Goal: Download file/media

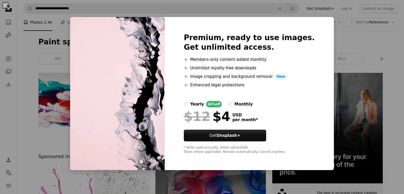
scroll to position [398, 0]
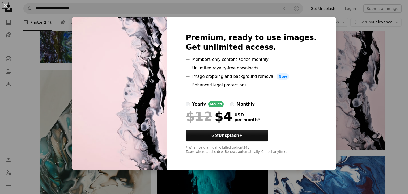
click at [347, 58] on div "An X shape Premium, ready to use images. Get unlimited access. A plus sign Memb…" at bounding box center [204, 97] width 408 height 194
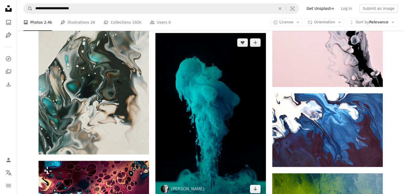
scroll to position [478, 0]
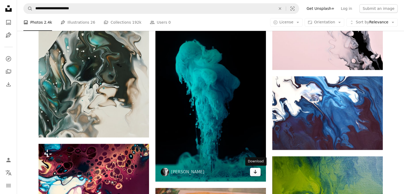
click at [257, 173] on link "Arrow pointing down" at bounding box center [255, 172] width 11 height 9
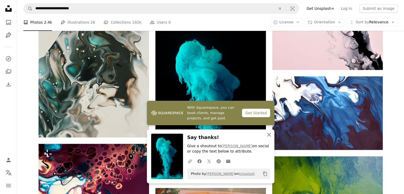
click at [270, 134] on icon "button" at bounding box center [269, 135] width 4 height 4
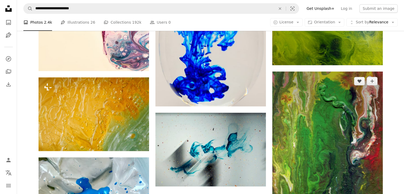
scroll to position [717, 0]
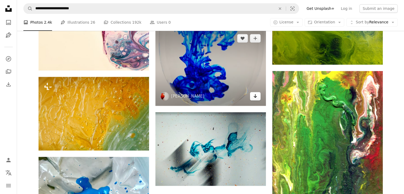
click at [256, 96] on icon "Arrow pointing down" at bounding box center [255, 96] width 4 height 6
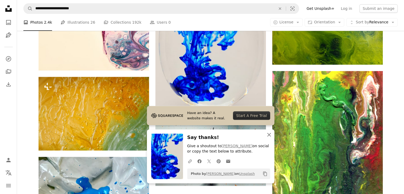
click at [270, 135] on icon "An X shape" at bounding box center [269, 134] width 6 height 6
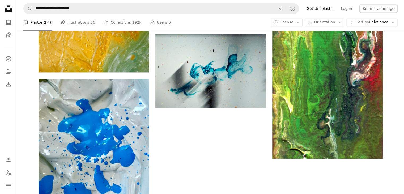
scroll to position [797, 0]
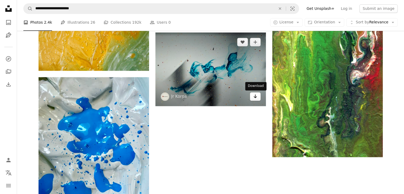
click at [255, 97] on icon "Download" at bounding box center [254, 96] width 3 height 4
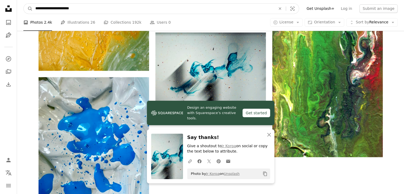
click at [157, 6] on input "**********" at bounding box center [153, 8] width 241 height 10
click at [286, 8] on icon "An X shape" at bounding box center [280, 8] width 12 height 4
type input "**********"
click at [24, 3] on button "A magnifying glass" at bounding box center [28, 8] width 9 height 10
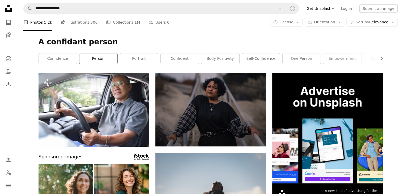
click at [97, 62] on link "person" at bounding box center [98, 58] width 38 height 11
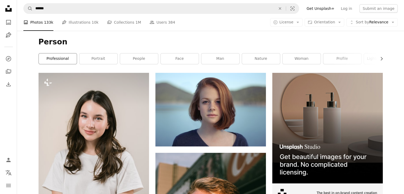
click at [61, 59] on link "professional" at bounding box center [58, 58] width 38 height 11
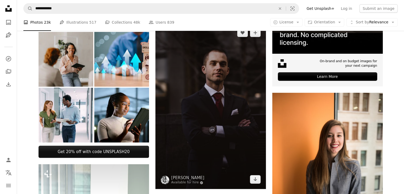
scroll to position [133, 0]
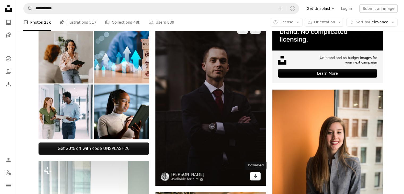
click at [256, 177] on icon "Arrow pointing down" at bounding box center [255, 176] width 4 height 6
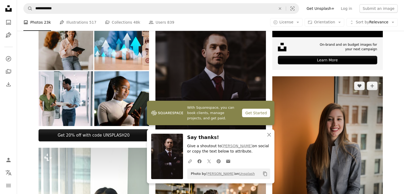
scroll to position [213, 0]
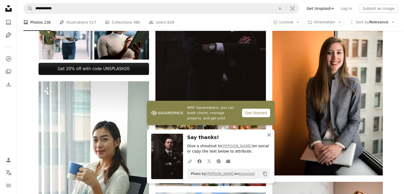
click at [269, 137] on icon "An X shape" at bounding box center [269, 134] width 6 height 6
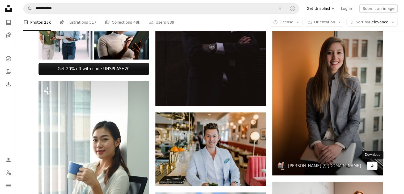
click at [372, 167] on icon "Arrow pointing down" at bounding box center [372, 165] width 4 height 6
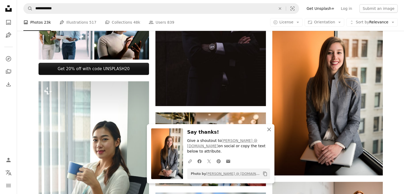
click at [270, 131] on icon "button" at bounding box center [269, 130] width 4 height 4
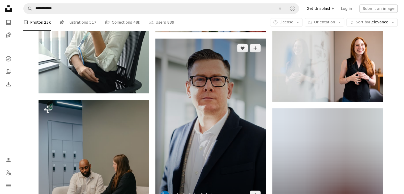
scroll to position [425, 0]
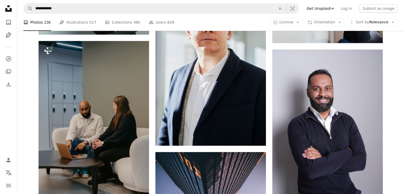
click at [392, 89] on div "Plus sign for Unsplash+ A heart A plus sign Getty Images For Unsplash+ A lock D…" at bounding box center [210, 109] width 387 height 922
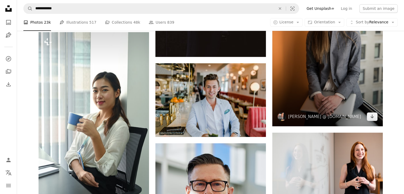
scroll to position [266, 0]
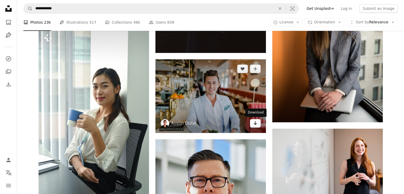
click at [256, 124] on icon "Download" at bounding box center [254, 123] width 3 height 4
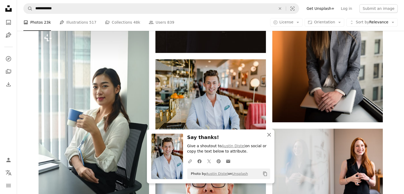
click at [271, 137] on icon "An X shape" at bounding box center [269, 134] width 6 height 6
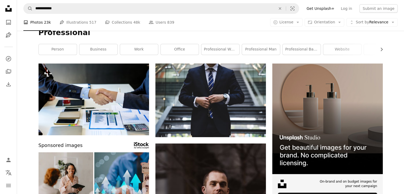
scroll to position [0, 0]
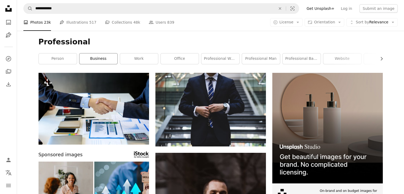
click at [94, 61] on link "business" at bounding box center [98, 58] width 38 height 11
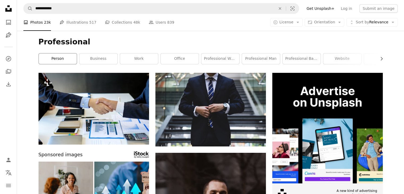
click at [54, 61] on link "person" at bounding box center [58, 58] width 38 height 11
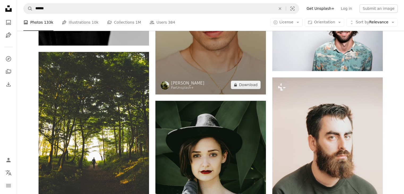
scroll to position [611, 0]
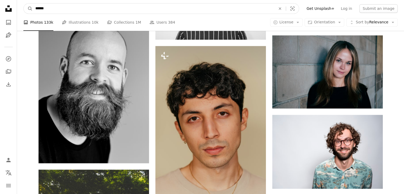
click at [180, 9] on input "******" at bounding box center [153, 8] width 241 height 10
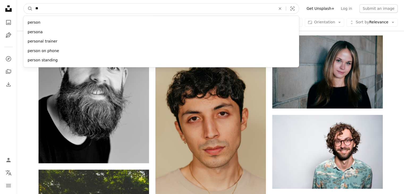
type input "*"
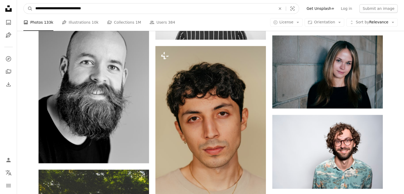
type input "**********"
click at [24, 3] on button "A magnifying glass" at bounding box center [28, 8] width 9 height 10
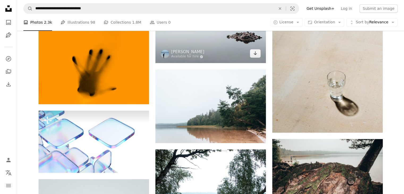
scroll to position [425, 0]
